Goal: Use online tool/utility: Utilize a website feature to perform a specific function

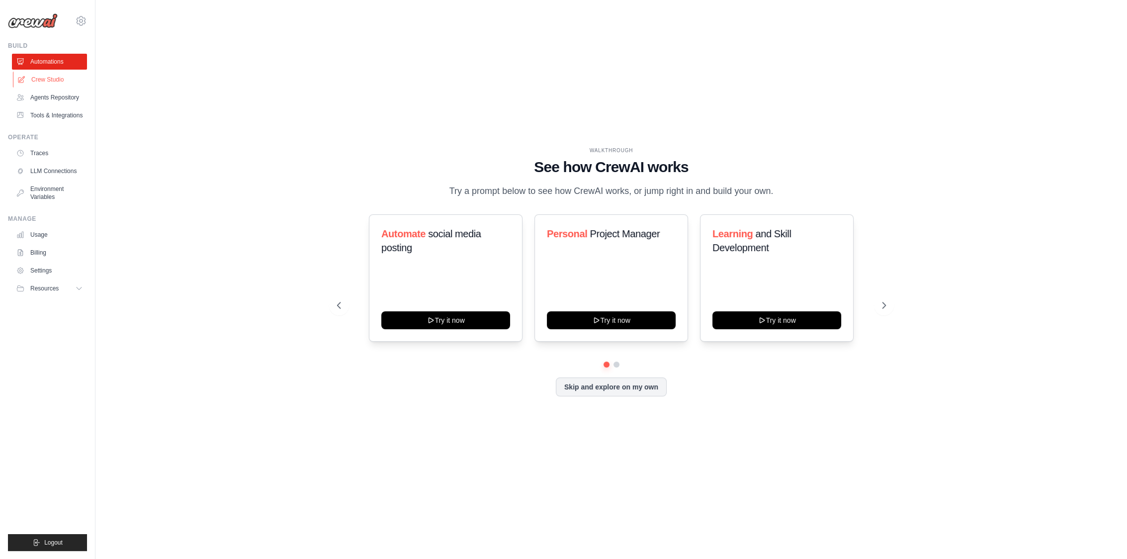
click at [62, 72] on link "Crew Studio" at bounding box center [50, 80] width 75 height 16
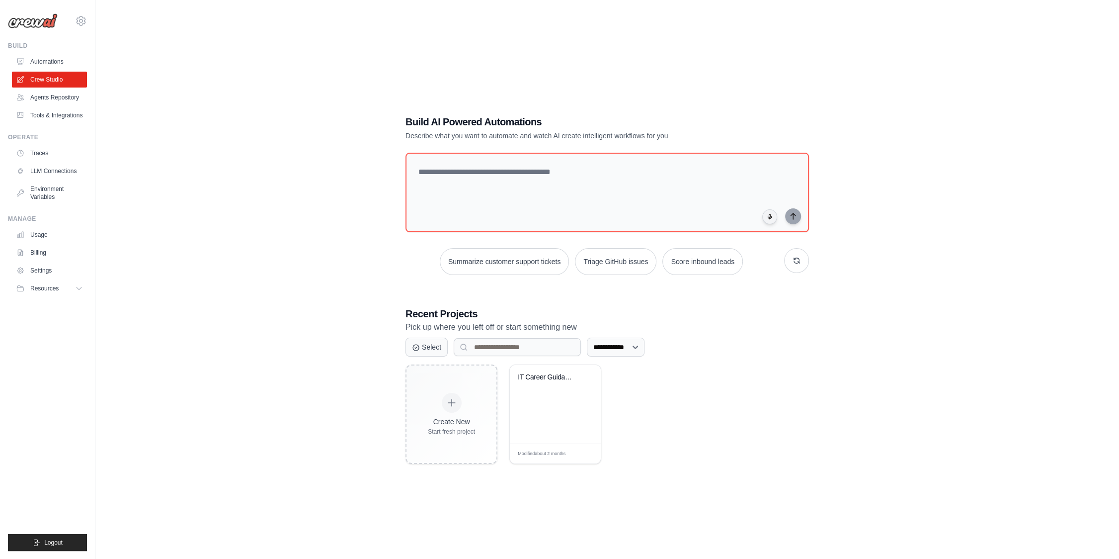
click at [64, 60] on link "Automations" at bounding box center [49, 62] width 75 height 16
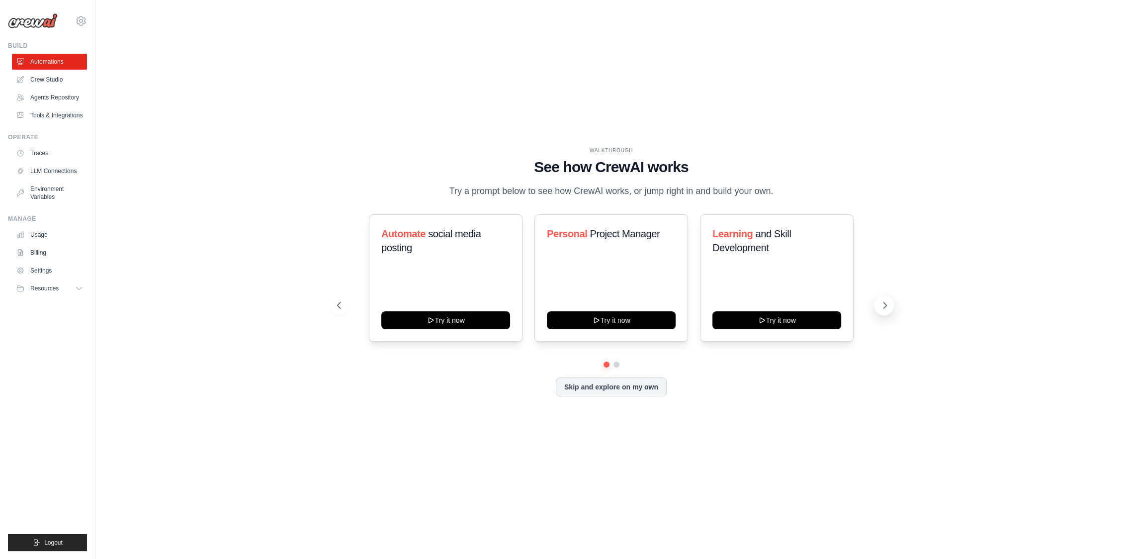
click at [886, 304] on icon at bounding box center [885, 305] width 10 height 10
click at [341, 304] on icon at bounding box center [338, 305] width 10 height 10
click at [866, 305] on div "Automate social media posting Try it now Personal Project Manager Try it now Le…" at bounding box center [611, 277] width 549 height 127
click at [874, 307] on button at bounding box center [884, 305] width 20 height 20
click at [340, 302] on icon at bounding box center [338, 305] width 10 height 10
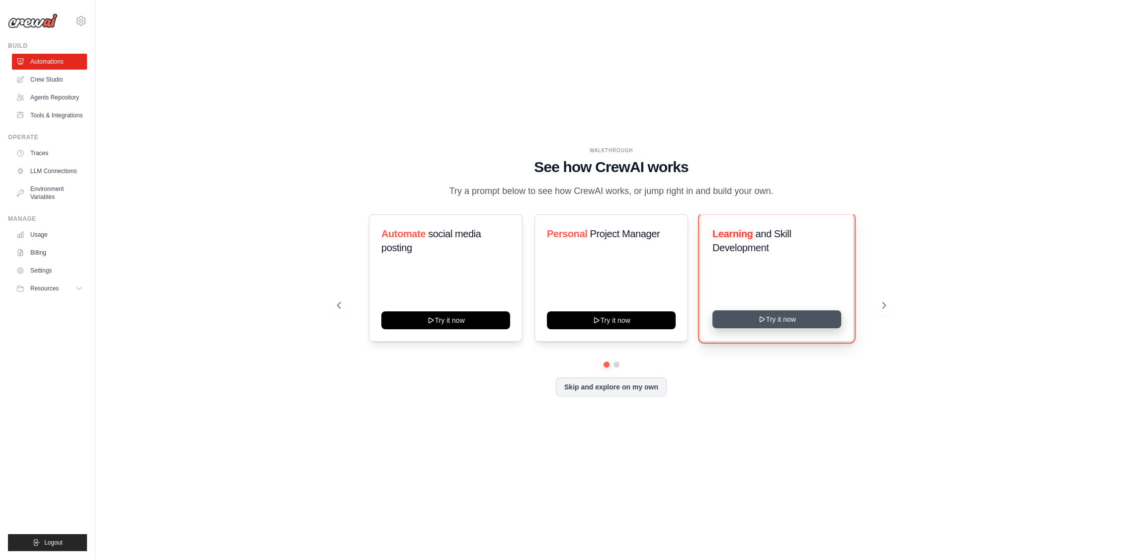
click at [731, 324] on button "Try it now" at bounding box center [776, 319] width 129 height 18
click at [770, 325] on button "Try it now" at bounding box center [776, 319] width 129 height 18
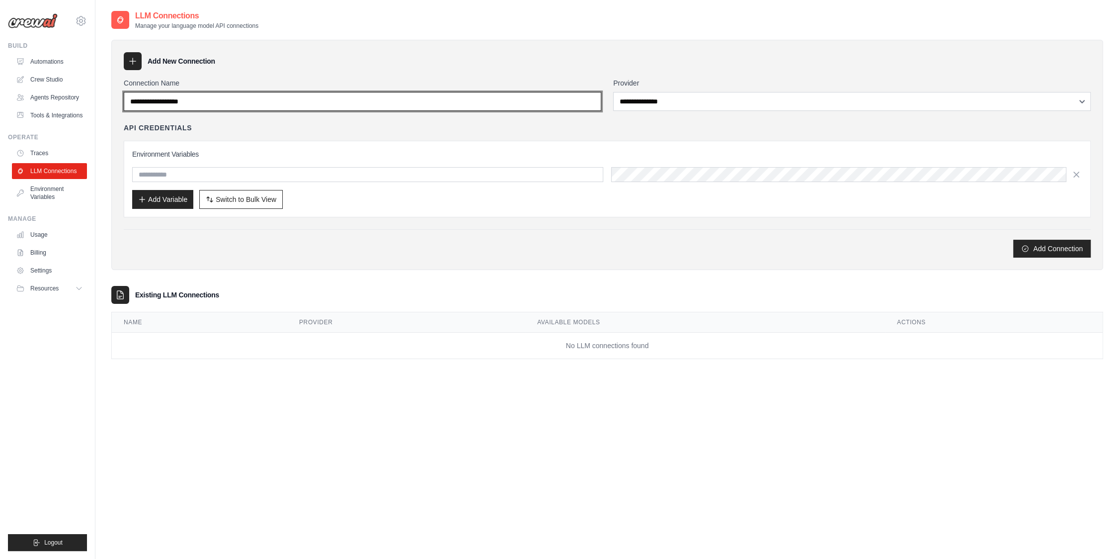
drag, startPoint x: 223, startPoint y: 101, endPoint x: 153, endPoint y: 107, distance: 69.8
click at [153, 107] on input "Connection Name" at bounding box center [363, 101] width 478 height 19
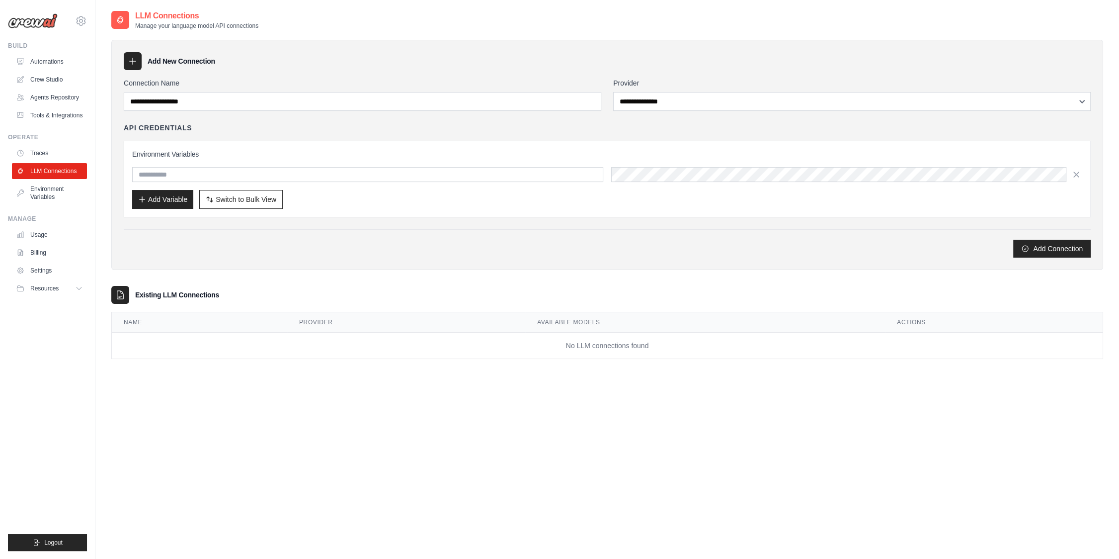
click at [135, 58] on icon at bounding box center [133, 61] width 10 height 10
click at [134, 64] on icon at bounding box center [133, 61] width 10 height 10
click at [173, 58] on h3 "Add New Connection" at bounding box center [182, 61] width 68 height 10
click at [128, 61] on icon at bounding box center [133, 61] width 10 height 10
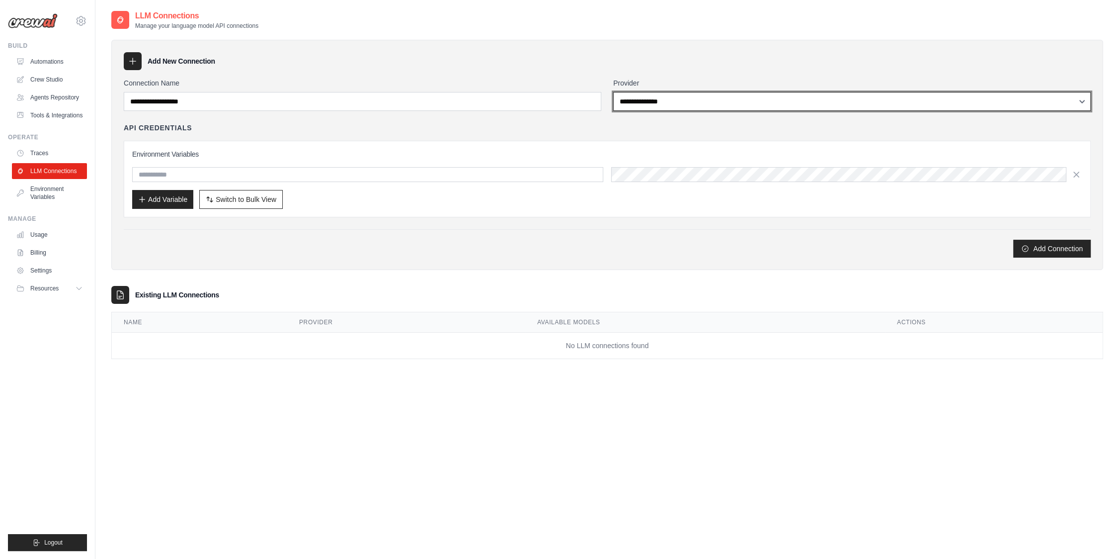
click at [734, 99] on select "**********" at bounding box center [852, 101] width 478 height 19
